Goal: Check status

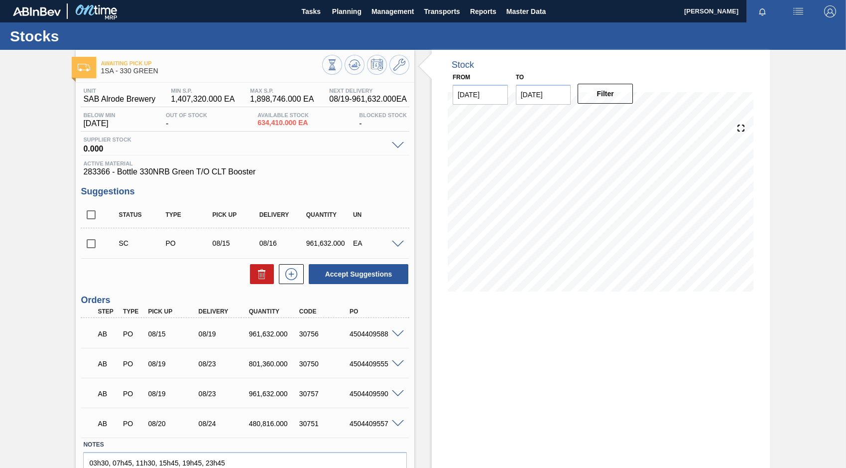
scroll to position [51, 0]
click at [349, 13] on span "Planning" at bounding box center [346, 11] width 29 height 12
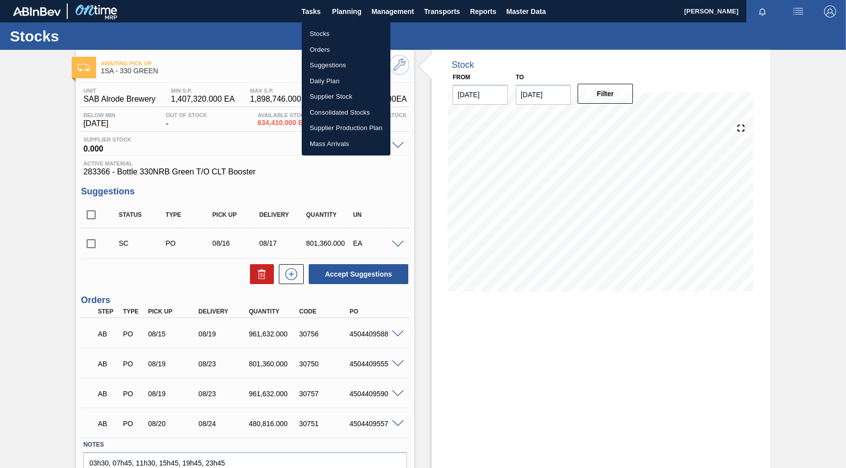
click at [323, 34] on li "Stocks" at bounding box center [346, 34] width 89 height 16
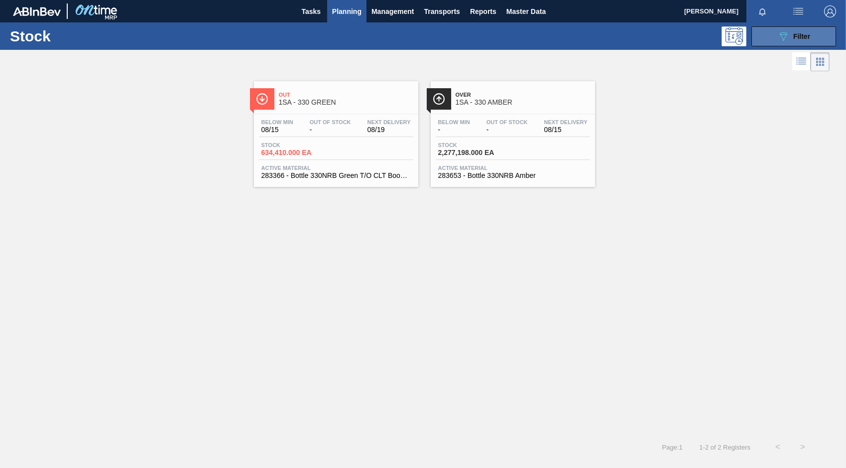
click at [806, 42] on div "089F7B8B-B2A5-4AFE-B5C0-19BA573D28AC Filter" at bounding box center [793, 36] width 33 height 12
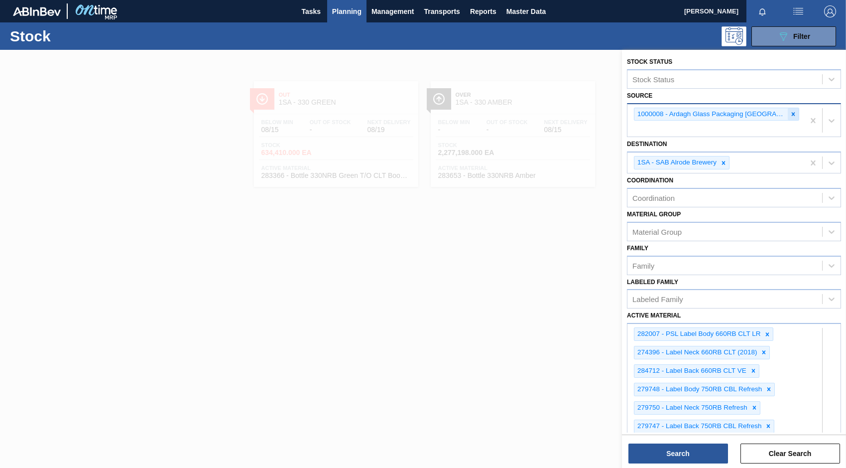
click at [792, 115] on icon at bounding box center [793, 113] width 3 height 3
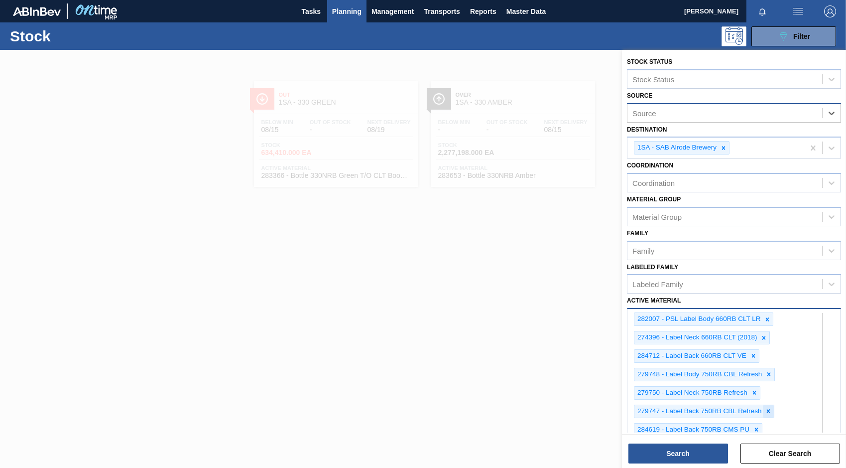
click at [773, 411] on div at bounding box center [768, 411] width 11 height 12
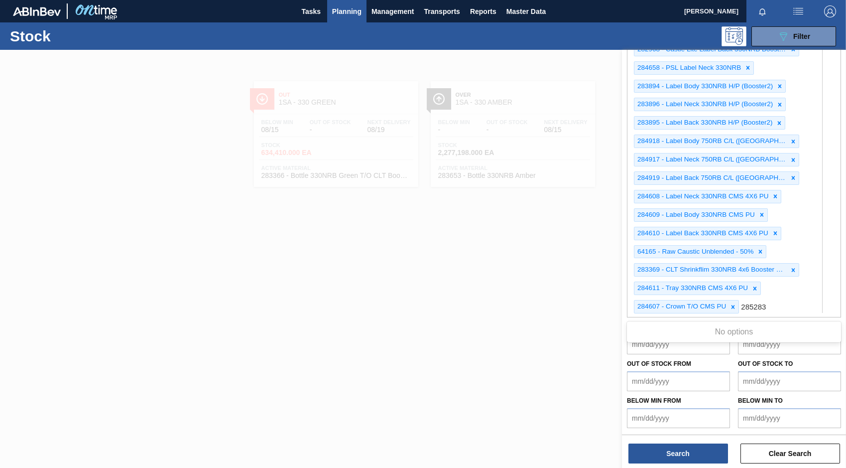
type Material "285283"
type Material "285204"
